Goal: Transaction & Acquisition: Purchase product/service

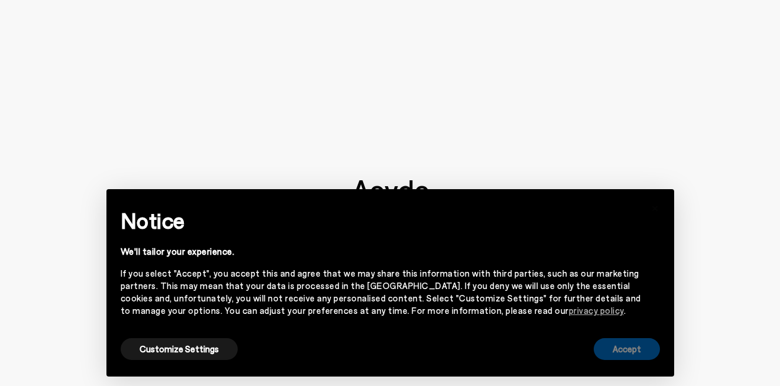
click at [629, 347] on button "Accept" at bounding box center [626, 349] width 66 height 22
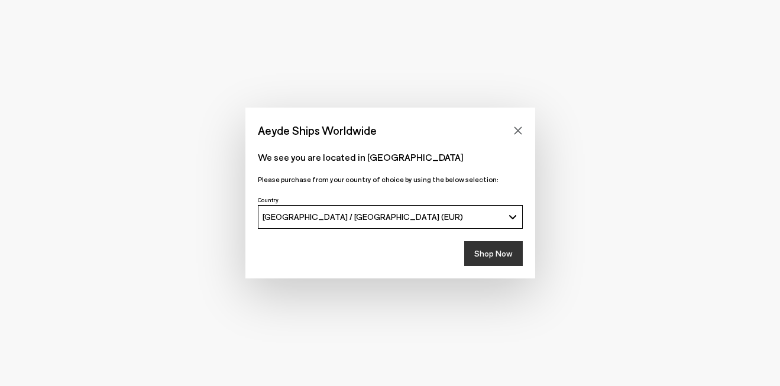
click at [500, 251] on button "Shop Now" at bounding box center [493, 253] width 59 height 25
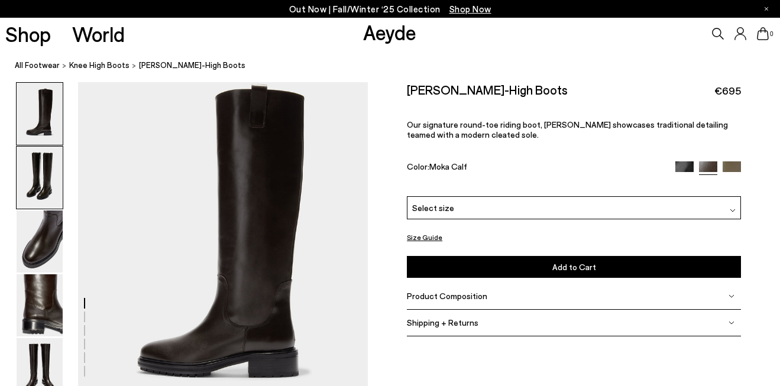
click at [37, 178] on img at bounding box center [40, 178] width 46 height 62
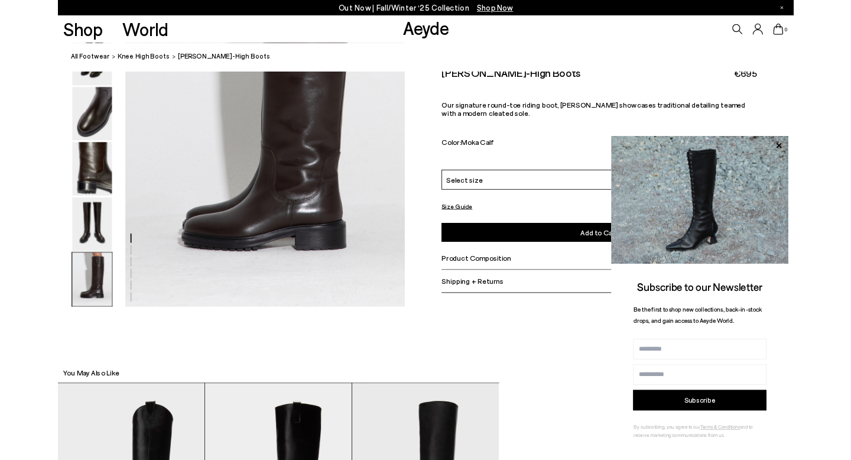
scroll to position [2271, 0]
